Goal: Find specific page/section: Find specific page/section

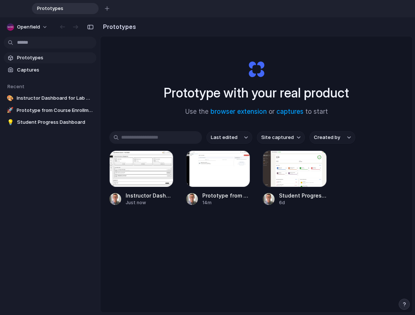
click at [262, 252] on div "Prototype with your real product Use the browser extension or captures to start…" at bounding box center [256, 202] width 312 height 332
click at [106, 8] on div "button" at bounding box center [107, 8] width 4 height 4
click at [159, 7] on div "button" at bounding box center [160, 8] width 5 height 5
click at [29, 166] on div "Prototypes Captures Recent 🎨 Instructor Dashboard for Lab Metrics & Engagement …" at bounding box center [50, 120] width 100 height 207
click at [55, 175] on div "Prototypes Captures Recent 🎨 Instructor Dashboard for Lab Metrics & Engagement …" at bounding box center [50, 120] width 100 height 207
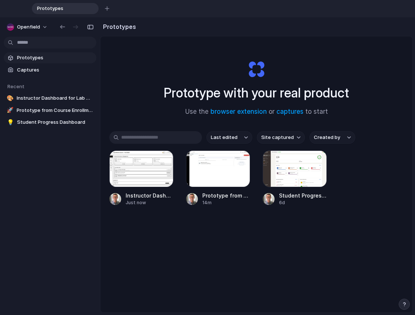
click at [55, 175] on div "Prototypes Captures Recent 🎨 Instructor Dashboard for Lab Metrics & Engagement …" at bounding box center [50, 120] width 100 height 207
click at [170, 140] on input "text" at bounding box center [155, 137] width 93 height 13
click at [25, 69] on span "Captures" at bounding box center [55, 69] width 76 height 7
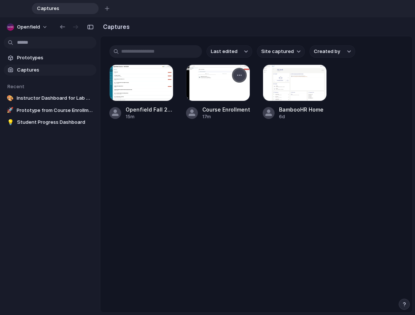
click at [239, 75] on div "button" at bounding box center [239, 75] width 6 height 6
click at [174, 158] on div "Create prototype Rename Copy link Open original page Delete" at bounding box center [207, 157] width 415 height 315
click at [25, 123] on span "Student Progress Dashboard" at bounding box center [55, 121] width 76 height 7
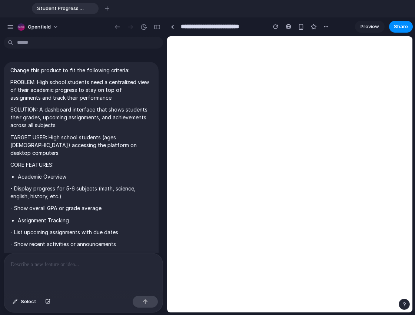
scroll to position [188, 0]
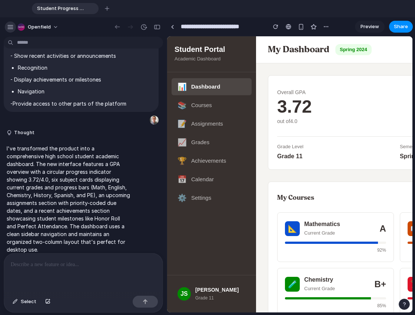
click at [10, 28] on div "button" at bounding box center [10, 27] width 7 height 7
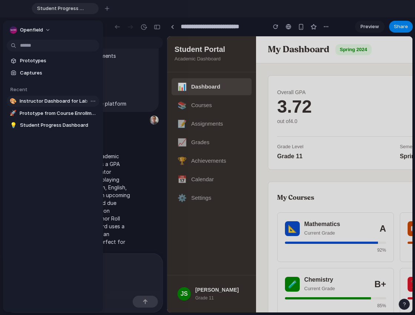
click at [50, 95] on section "Recent 🎨 Instructor Dashboard for Lab Metrics & Engagement 🚀 Prototype from Cou…" at bounding box center [53, 104] width 100 height 53
click at [40, 100] on span "Instructor Dashboard for Lab Metrics & Engagement" at bounding box center [58, 100] width 77 height 7
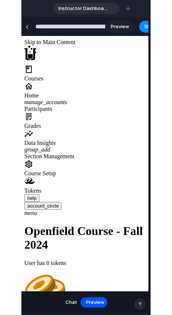
scroll to position [362, 0]
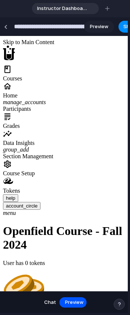
drag, startPoint x: 128, startPoint y: 121, endPoint x: 153, endPoint y: 121, distance: 24.8
click at [130, 121] on html "**********" at bounding box center [65, 157] width 130 height 315
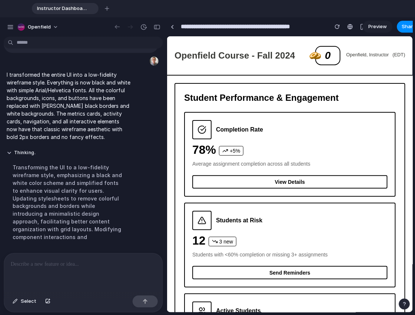
scroll to position [611, 0]
